Goal: Use online tool/utility: Utilize a website feature to perform a specific function

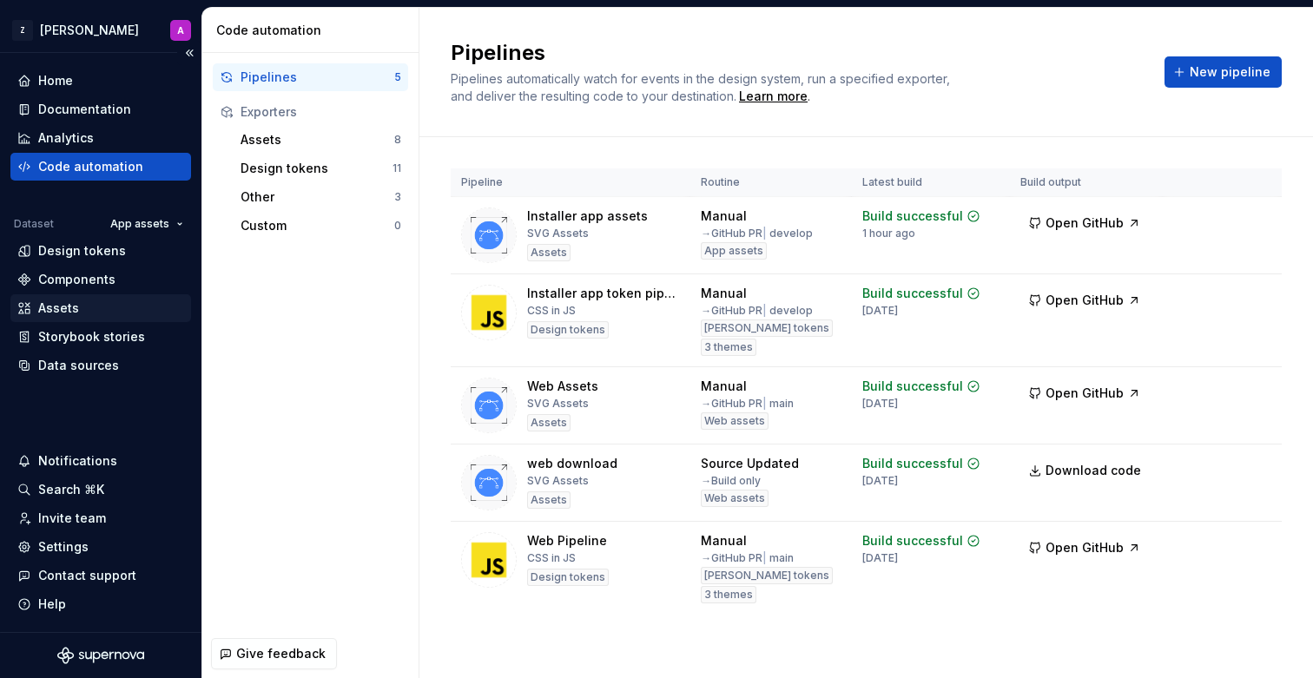
click at [100, 312] on div "Assets" at bounding box center [100, 308] width 167 height 17
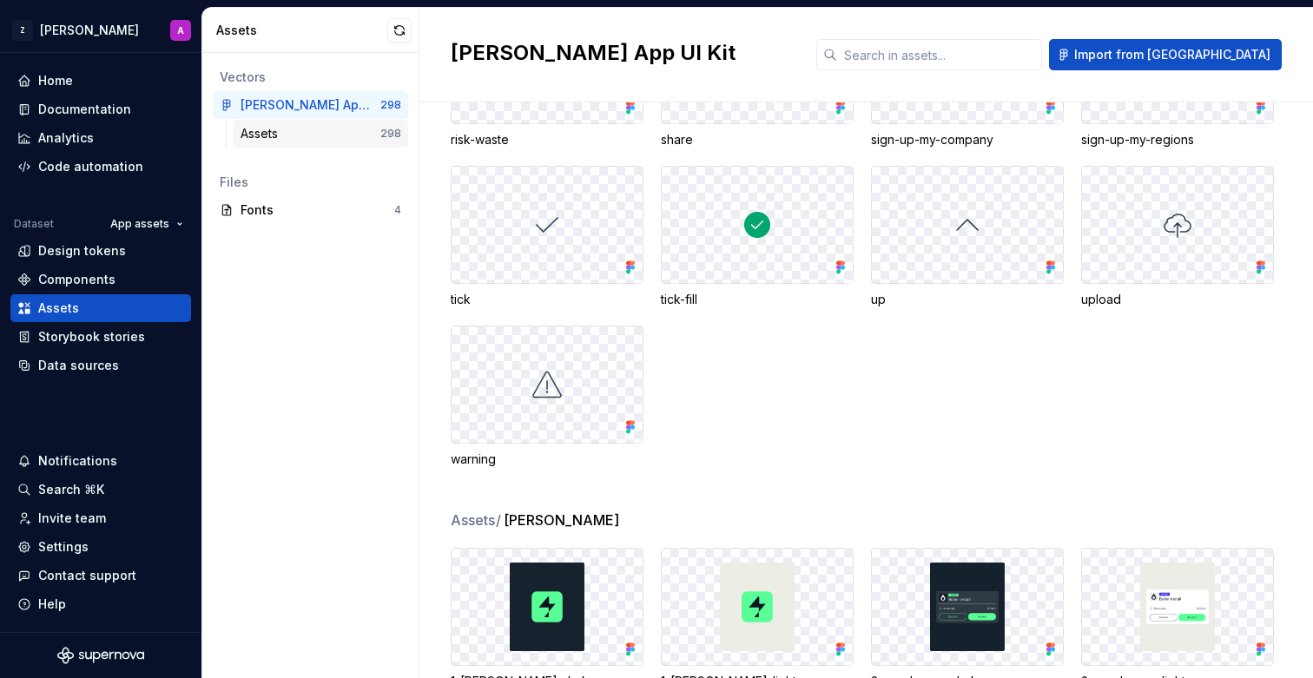
scroll to position [5756, 0]
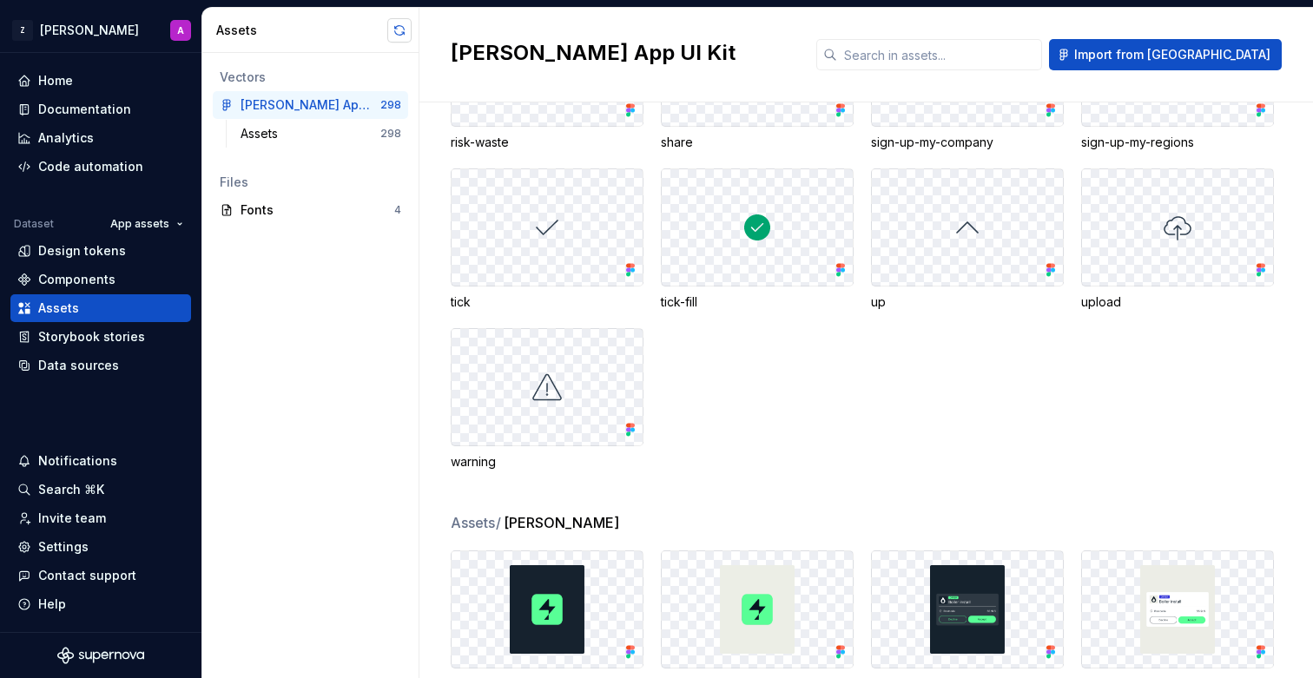
click at [395, 38] on button "button" at bounding box center [399, 30] width 24 height 24
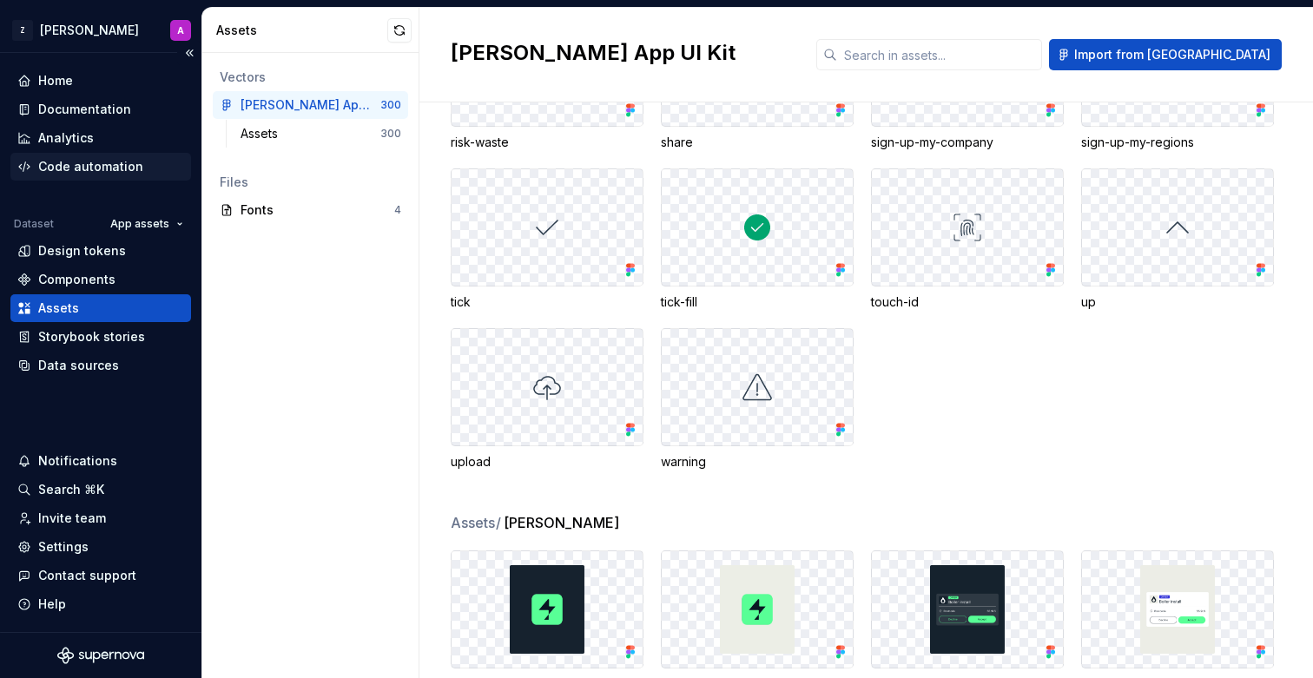
click at [96, 155] on div "Code automation" at bounding box center [100, 167] width 181 height 28
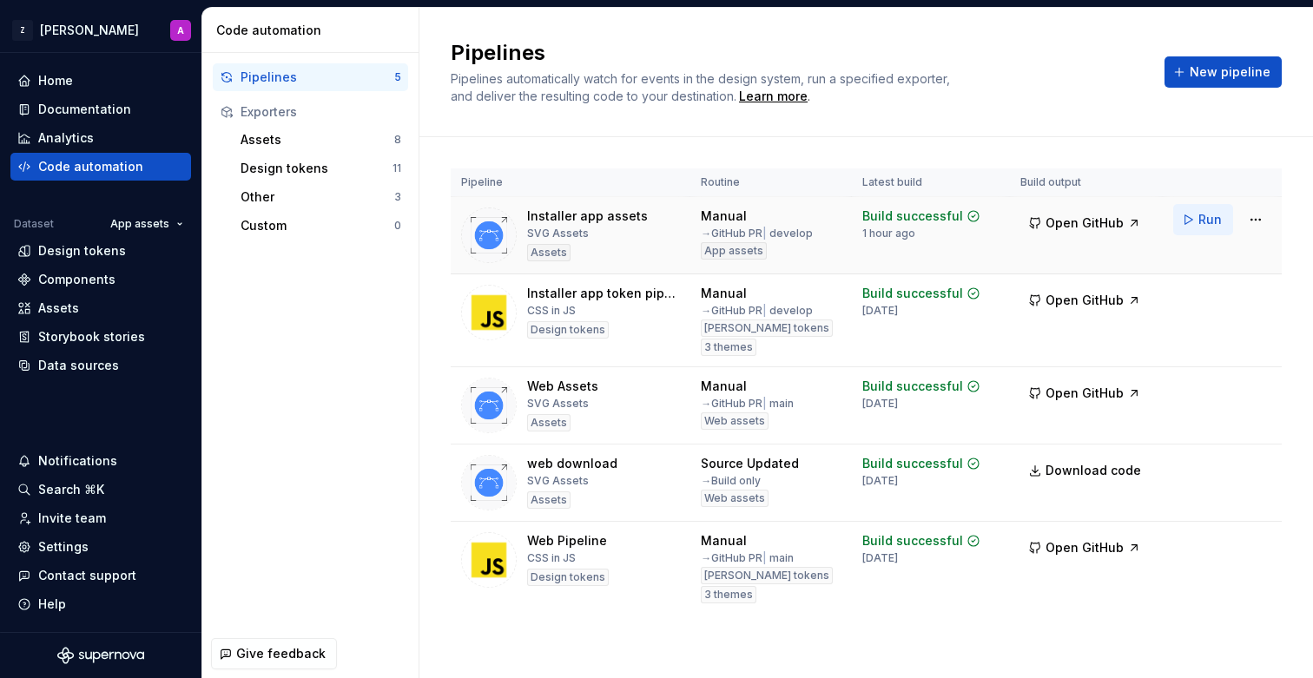
click at [1187, 219] on button "Run" at bounding box center [1203, 219] width 60 height 31
